Goal: Task Accomplishment & Management: Manage account settings

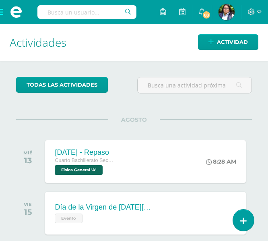
click at [6, 14] on span at bounding box center [16, 12] width 32 height 24
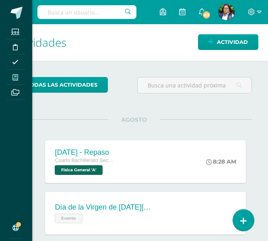
click at [22, 78] on span at bounding box center [15, 77] width 18 height 11
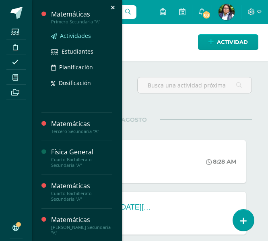
click at [58, 34] on link "Actividades" at bounding box center [81, 35] width 61 height 9
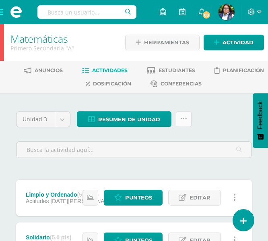
click at [184, 118] on icon at bounding box center [183, 118] width 7 height 7
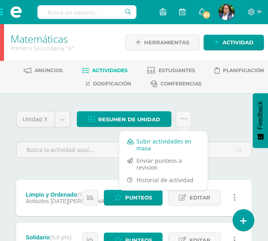
click at [171, 137] on link "Subir actividades en masa" at bounding box center [163, 144] width 88 height 19
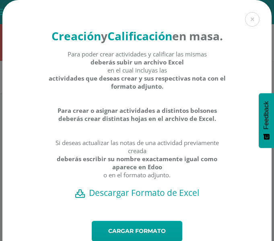
click at [134, 198] on h2 "Descargar Formato de Excel" at bounding box center [136, 192] width 241 height 11
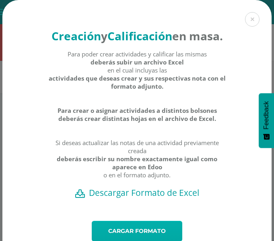
click at [146, 238] on link "Cargar formato" at bounding box center [137, 230] width 90 height 21
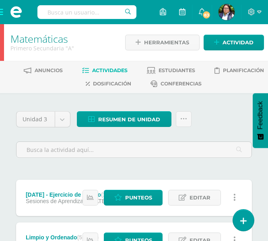
click at [3, 9] on span at bounding box center [16, 12] width 32 height 24
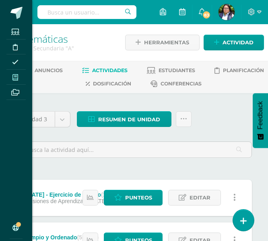
click at [14, 76] on icon at bounding box center [15, 77] width 6 height 6
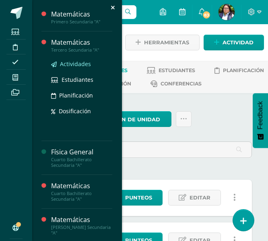
click at [72, 66] on span "Actividades" at bounding box center [75, 64] width 31 height 8
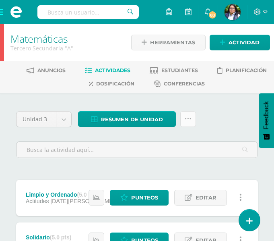
click at [180, 117] on link at bounding box center [188, 119] width 16 height 16
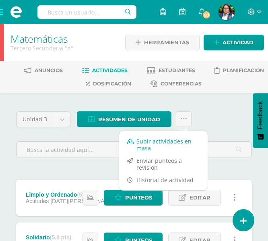
click at [164, 144] on link "Subir actividades en masa" at bounding box center [163, 144] width 88 height 19
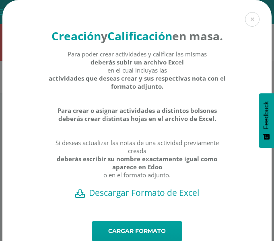
click at [135, 198] on h2 "Descargar Formato de Excel" at bounding box center [136, 192] width 241 height 11
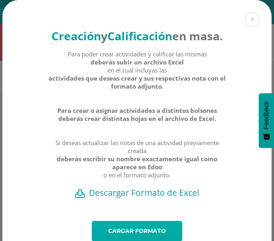
click at [143, 237] on link "Cargar formato" at bounding box center [137, 230] width 90 height 21
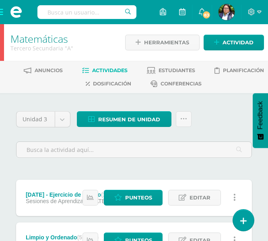
click at [5, 12] on span at bounding box center [16, 12] width 32 height 24
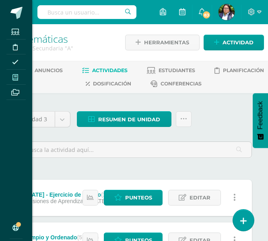
click at [16, 76] on icon at bounding box center [15, 77] width 6 height 6
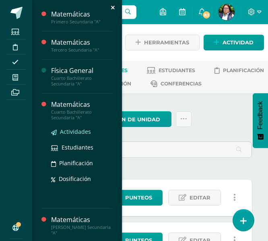
click at [66, 134] on span "Actividades" at bounding box center [75, 131] width 31 height 8
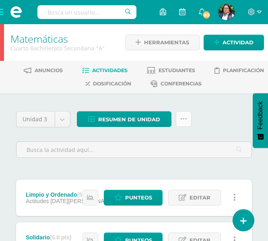
click at [181, 121] on icon at bounding box center [183, 118] width 7 height 7
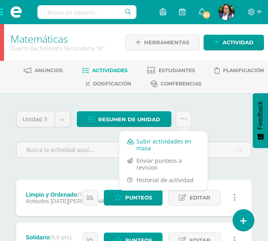
click at [165, 144] on link "Subir actividades en masa" at bounding box center [163, 144] width 88 height 19
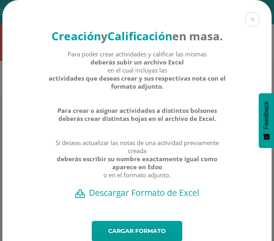
click at [143, 198] on h2 "Descargar Formato de Excel" at bounding box center [136, 192] width 241 height 11
drag, startPoint x: 218, startPoint y: 0, endPoint x: 37, endPoint y: 141, distance: 229.6
click at [37, 140] on div "Creación y Calificación en masa. Para poder crear actividades y calificar las m…" at bounding box center [136, 110] width 269 height 220
click at [134, 198] on h2 "Descargar Formato de Excel" at bounding box center [136, 192] width 241 height 11
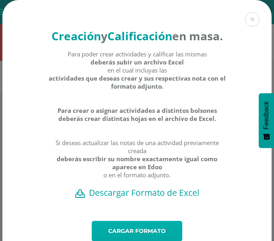
click at [117, 236] on link "Cargar formato" at bounding box center [137, 230] width 90 height 21
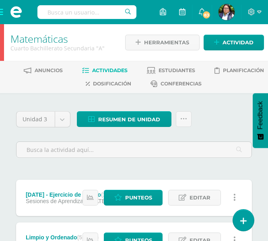
click at [4, 11] on span at bounding box center [16, 12] width 32 height 24
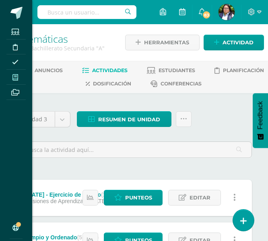
click at [21, 72] on span at bounding box center [15, 77] width 18 height 11
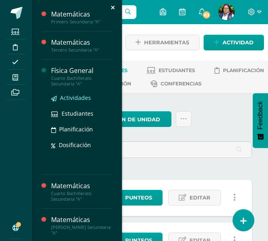
click at [72, 98] on span "Actividades" at bounding box center [75, 98] width 31 height 8
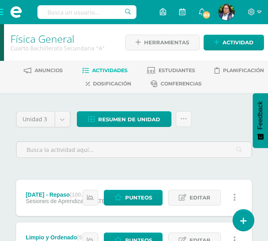
click at [5, 13] on span at bounding box center [16, 12] width 32 height 24
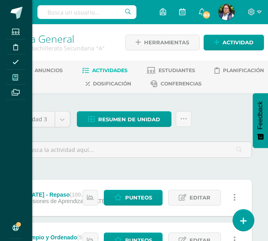
click at [18, 81] on span at bounding box center [15, 77] width 18 height 11
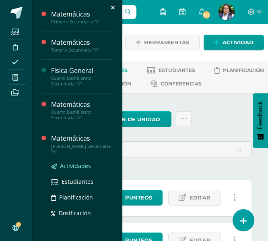
click at [70, 167] on span "Actividades" at bounding box center [75, 166] width 31 height 8
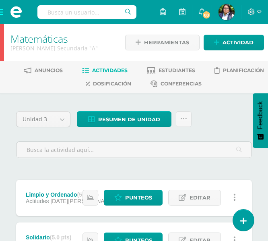
click at [193, 117] on div "Resumen de unidad Descargar como HTML Descargar como PDF Descargar como XLS Sub…" at bounding box center [134, 122] width 121 height 23
click at [189, 119] on link at bounding box center [184, 119] width 16 height 16
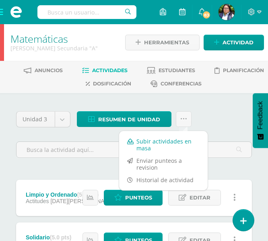
click at [175, 142] on link "Subir actividades en masa" at bounding box center [163, 144] width 88 height 19
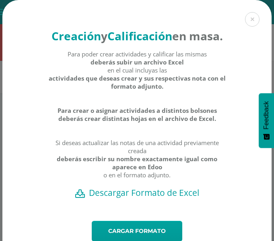
click at [105, 198] on h2 "Descargar Formato de Excel" at bounding box center [136, 192] width 241 height 11
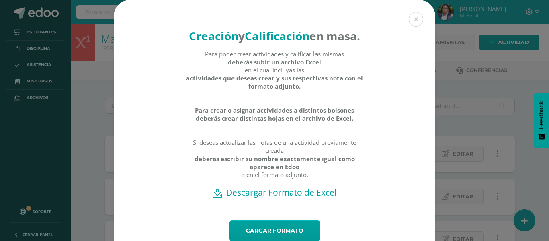
click at [92, 90] on div "Creación y Calificación en masa. Para poder crear actividades y calificar las m…" at bounding box center [274, 135] width 543 height 271
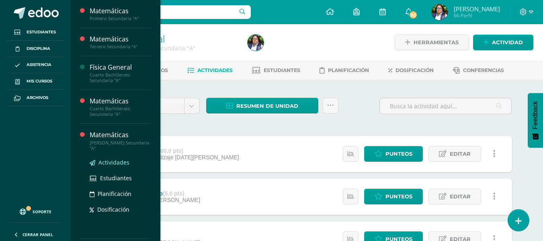
click at [104, 160] on span "Actividades" at bounding box center [114, 162] width 31 height 8
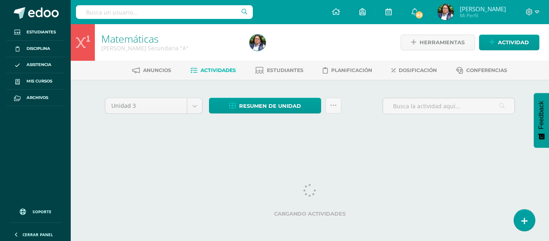
drag, startPoint x: 0, startPoint y: 0, endPoint x: 312, endPoint y: 136, distance: 340.6
click at [312, 136] on div "Unidad 3 Unidad 1 Unidad 2 Unidad 3 Unidad 4 Resumen de unidad Descargar como H…" at bounding box center [310, 116] width 417 height 40
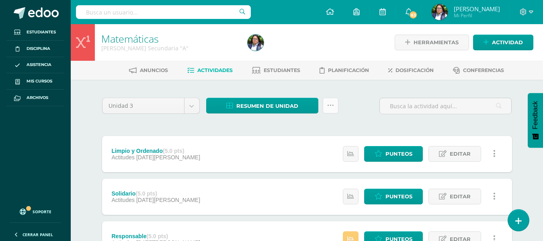
click at [336, 107] on link at bounding box center [331, 106] width 16 height 16
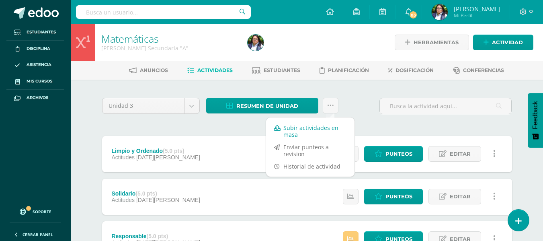
click at [326, 130] on link "Subir actividades en masa" at bounding box center [310, 130] width 88 height 19
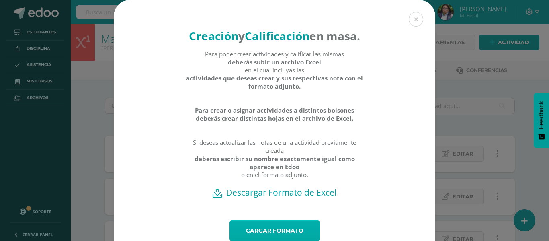
click at [286, 236] on link "Cargar formato" at bounding box center [275, 230] width 90 height 21
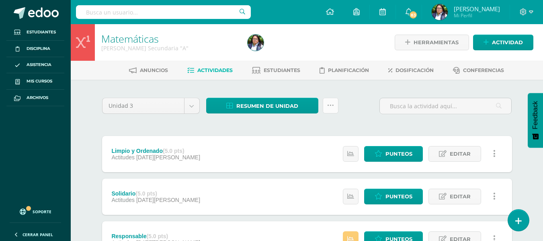
click at [331, 105] on icon at bounding box center [330, 105] width 7 height 7
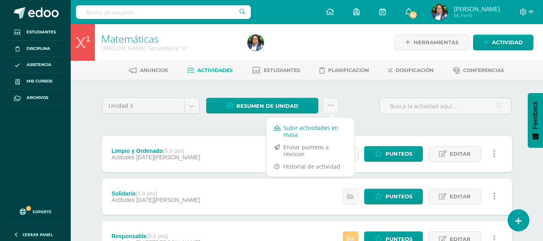
click at [328, 130] on link "Subir actividades en masa" at bounding box center [310, 130] width 88 height 19
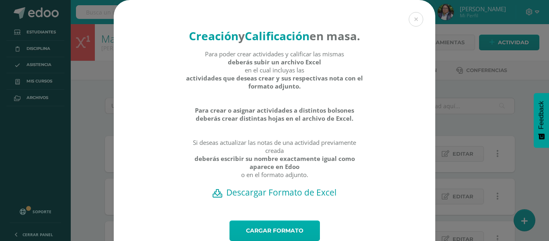
click at [265, 238] on link "Cargar formato" at bounding box center [275, 230] width 90 height 21
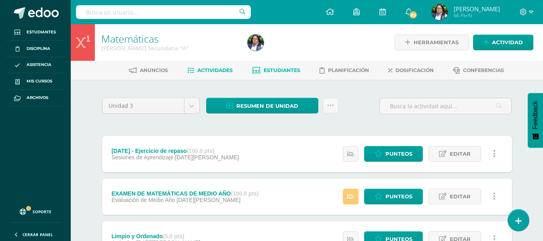
click at [280, 72] on span "Estudiantes" at bounding box center [282, 70] width 37 height 6
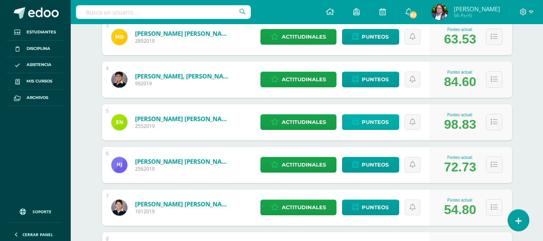
scroll to position [322, 0]
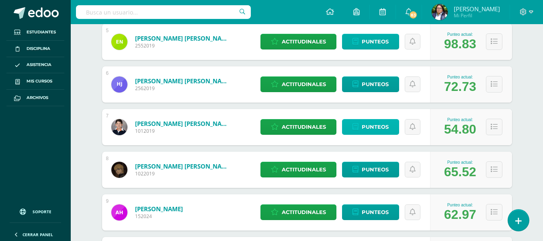
click at [396, 125] on link "Punteos" at bounding box center [370, 127] width 57 height 16
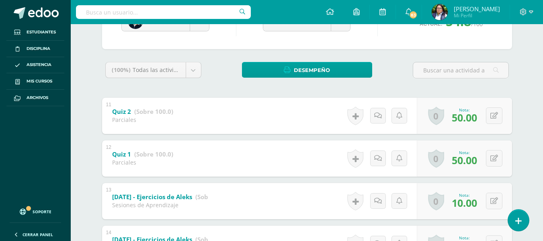
scroll to position [21, 0]
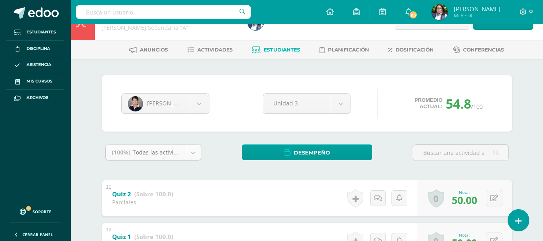
click at [201, 156] on div "(100%) Todas las actividades de esta unidad" at bounding box center [153, 152] width 96 height 16
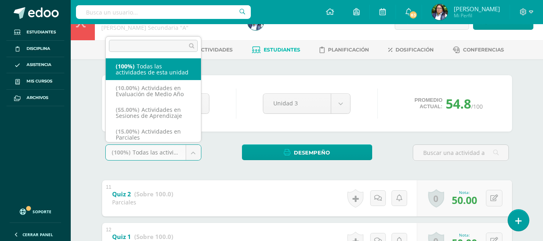
scroll to position [9, 0]
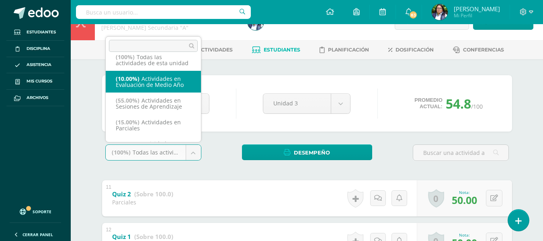
select select "214834"
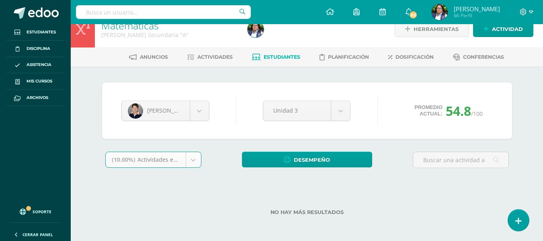
scroll to position [13, 0]
click at [191, 157] on body "Estudiantes Disciplina Asistencia Mis cursos Archivos Soporte Centro de ayuda Ú…" at bounding box center [271, 114] width 543 height 254
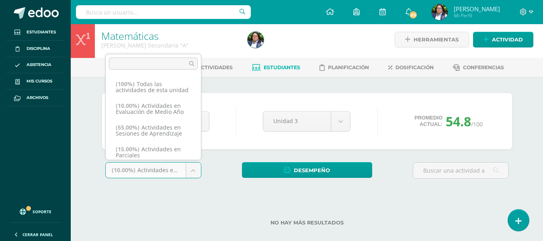
scroll to position [0, 0]
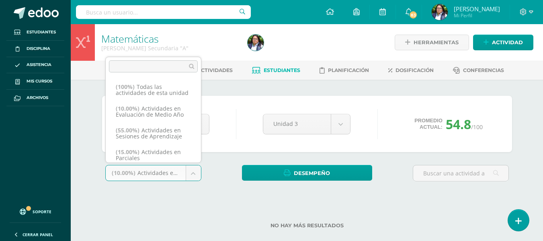
click at [260, 83] on body "Estudiantes Disciplina Asistencia Mis cursos Archivos Soporte Centro de ayuda Ú…" at bounding box center [271, 127] width 543 height 254
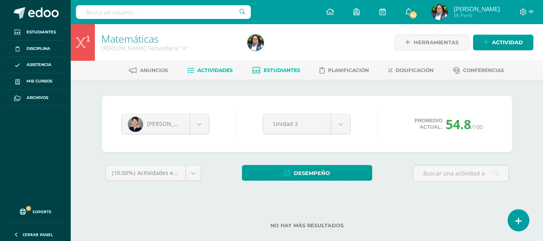
click at [212, 69] on span "Actividades" at bounding box center [214, 70] width 35 height 6
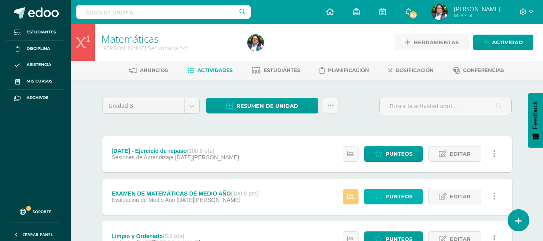
click at [376, 191] on link "Punteos" at bounding box center [393, 197] width 59 height 16
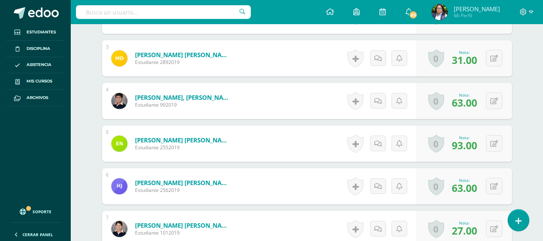
scroll to position [413, 0]
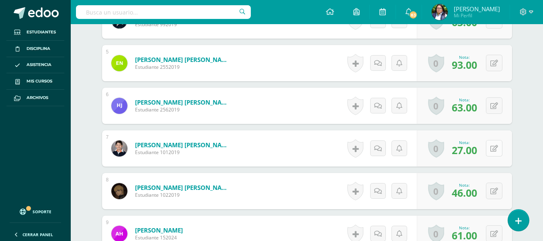
click at [493, 147] on icon at bounding box center [495, 148] width 8 height 7
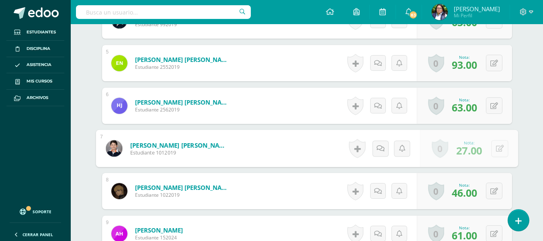
scroll to position [413, 0]
type input "54"
click at [477, 152] on icon at bounding box center [478, 150] width 7 height 7
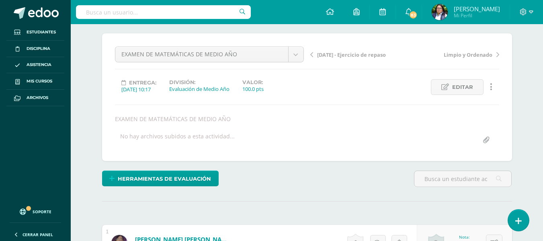
scroll to position [0, 0]
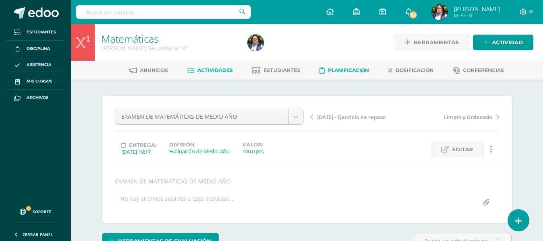
drag, startPoint x: 278, startPoint y: 70, endPoint x: 344, endPoint y: 75, distance: 66.5
click at [277, 70] on span "Estudiantes" at bounding box center [282, 70] width 37 height 6
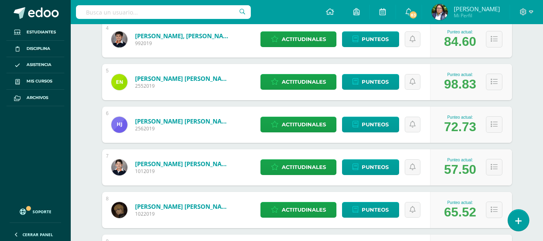
scroll to position [322, 0]
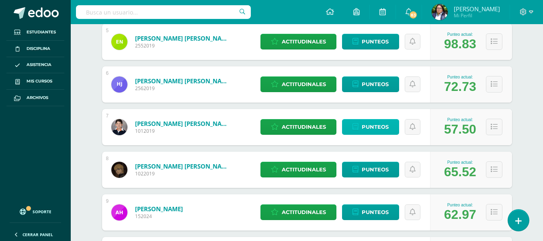
click at [356, 123] on icon at bounding box center [356, 126] width 6 height 7
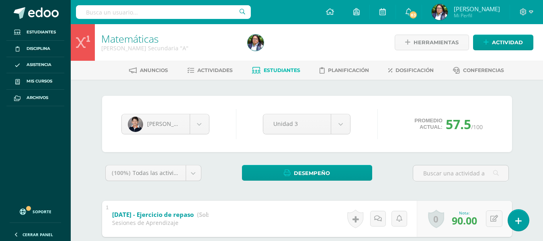
click at [177, 96] on div "Pedro Hernández Camila Assato Marco de Mariana Diaz Diego Donis Néstor Estévez …" at bounding box center [307, 124] width 410 height 56
